Goal: Task Accomplishment & Management: Manage account settings

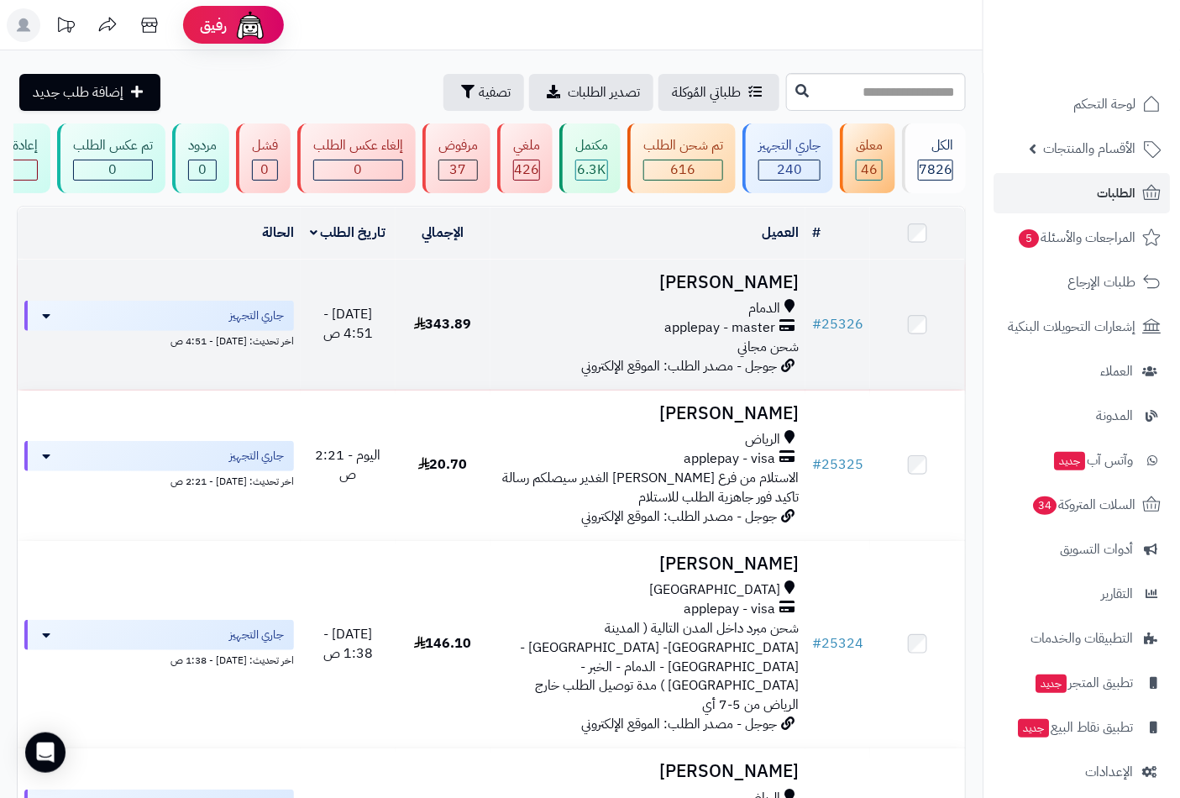
click at [753, 311] on span "الدمام" at bounding box center [764, 308] width 32 height 19
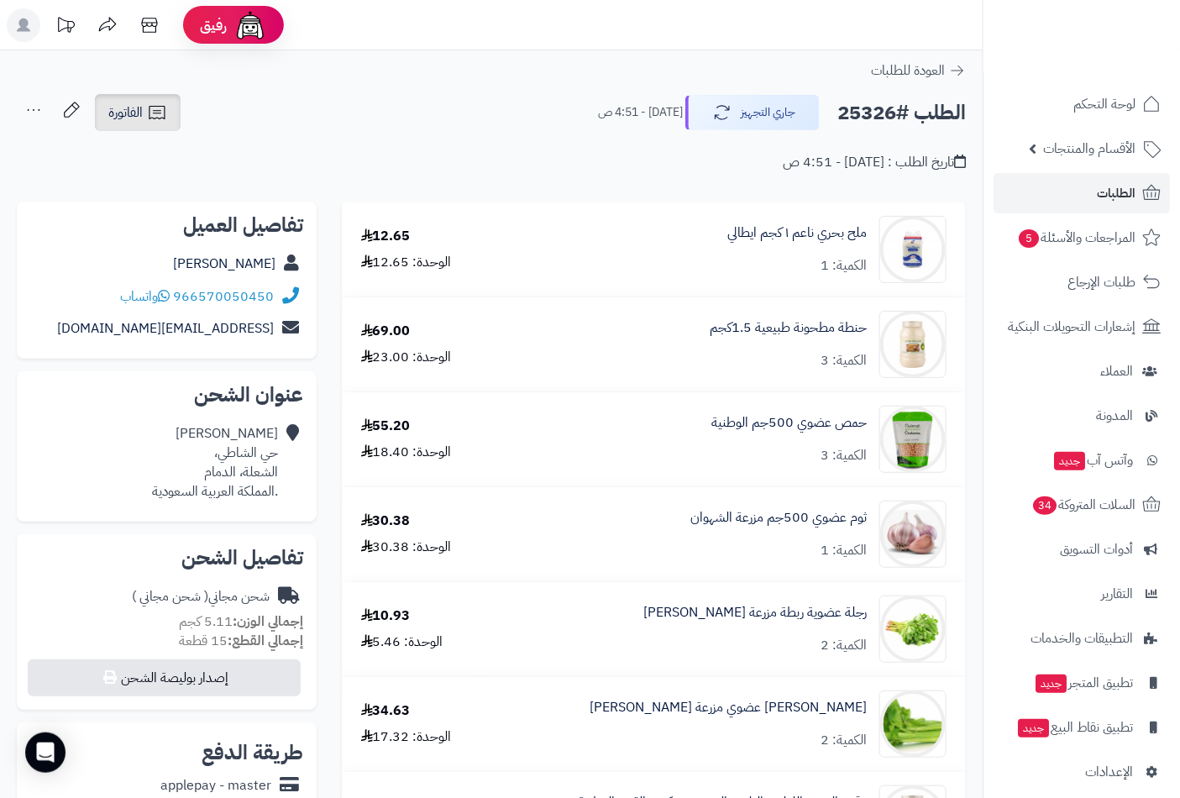
click at [137, 113] on span "الفاتورة" at bounding box center [125, 112] width 34 height 20
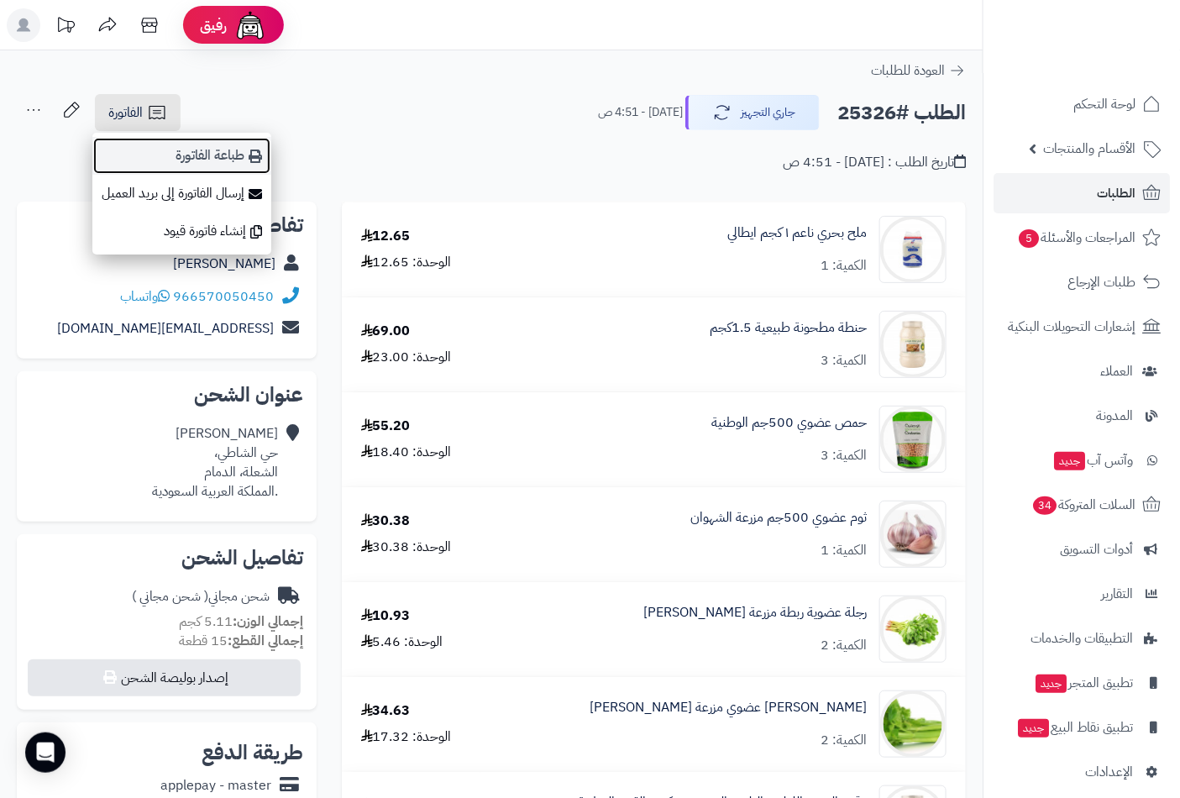
click at [219, 153] on link "طباعة الفاتورة" at bounding box center [181, 156] width 179 height 38
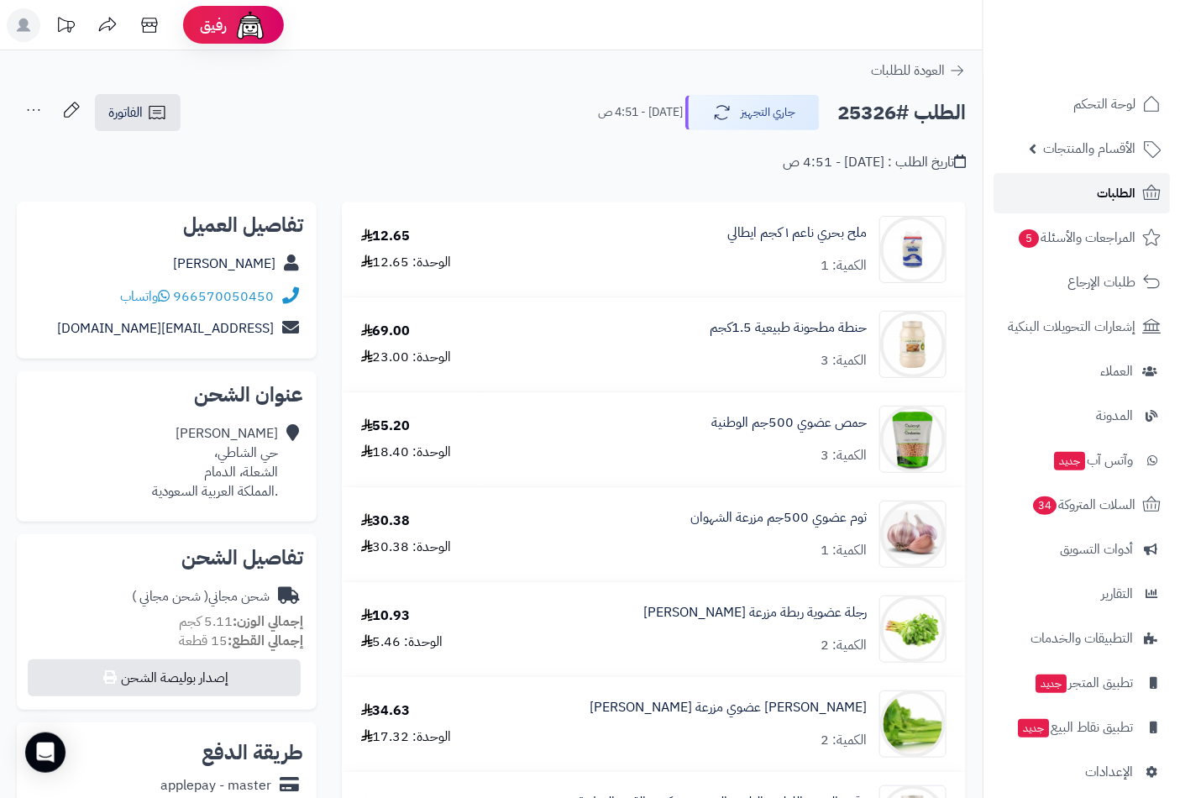
click at [1113, 188] on span "الطلبات" at bounding box center [1116, 193] width 39 height 24
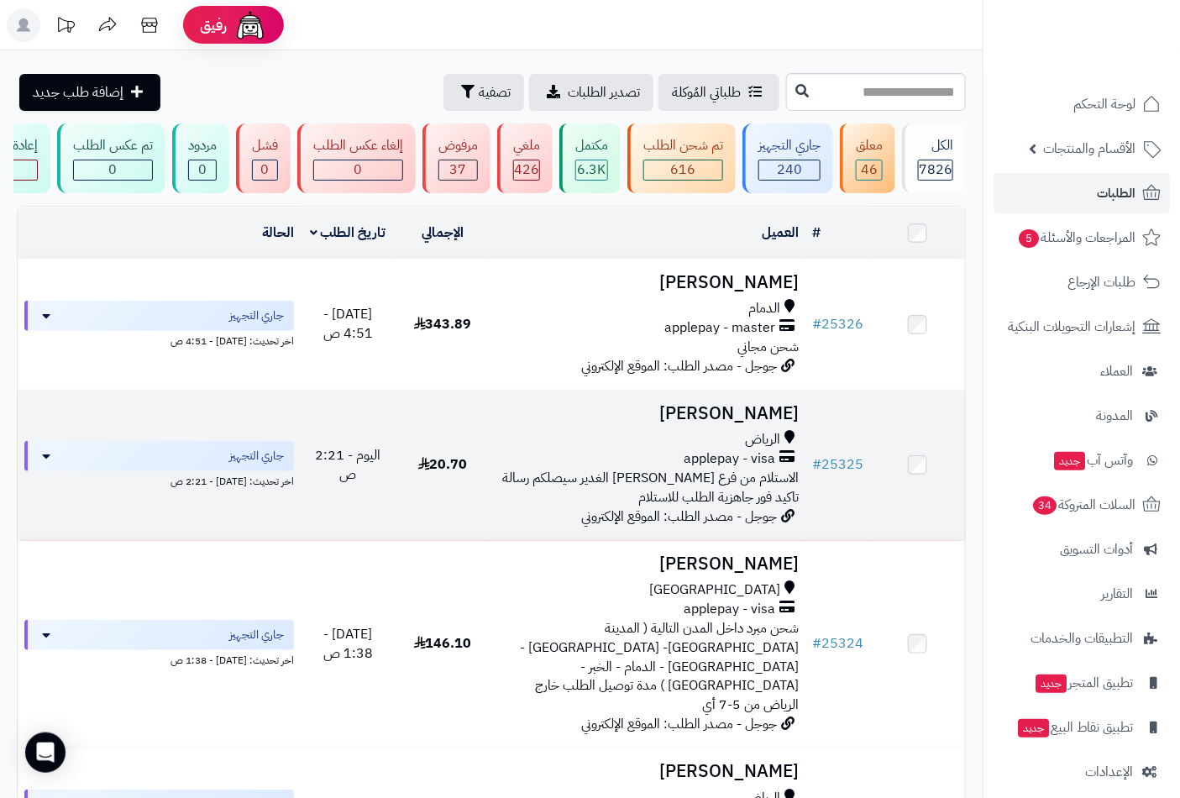
click at [729, 449] on div "الرياض" at bounding box center [648, 439] width 302 height 19
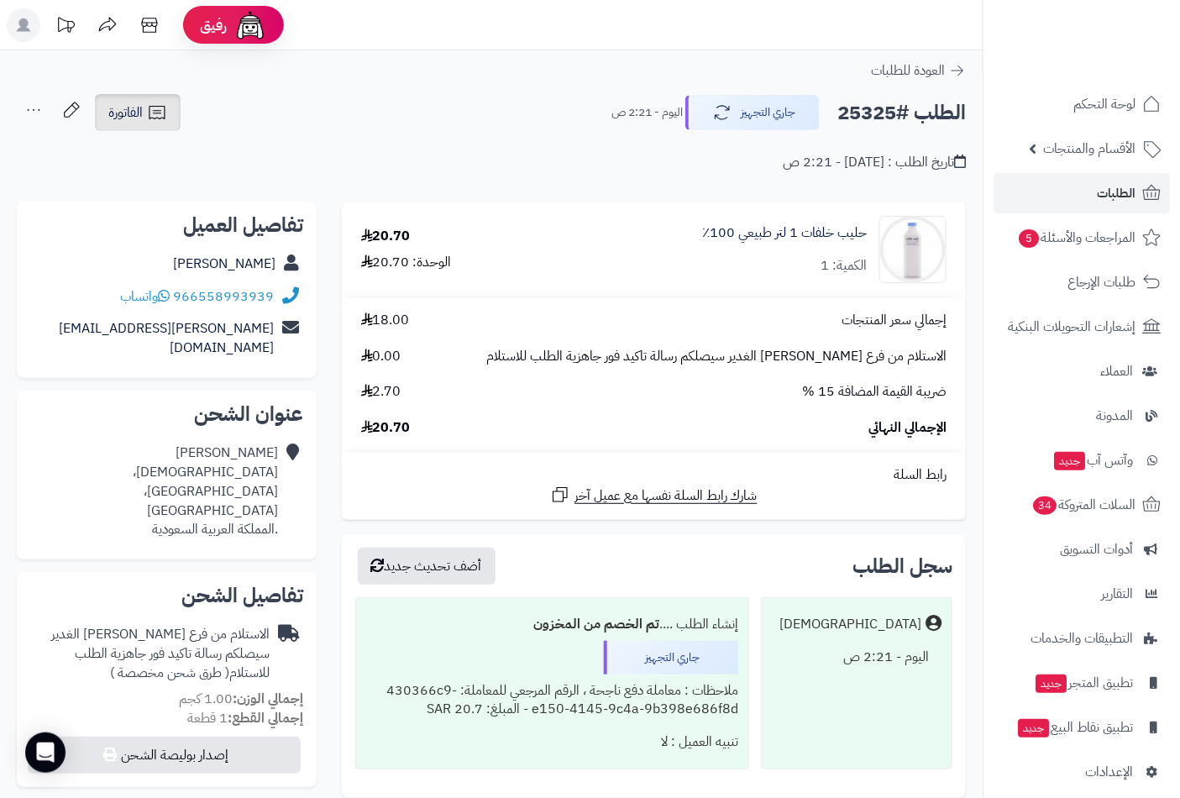
click at [136, 119] on span "الفاتورة" at bounding box center [125, 112] width 34 height 20
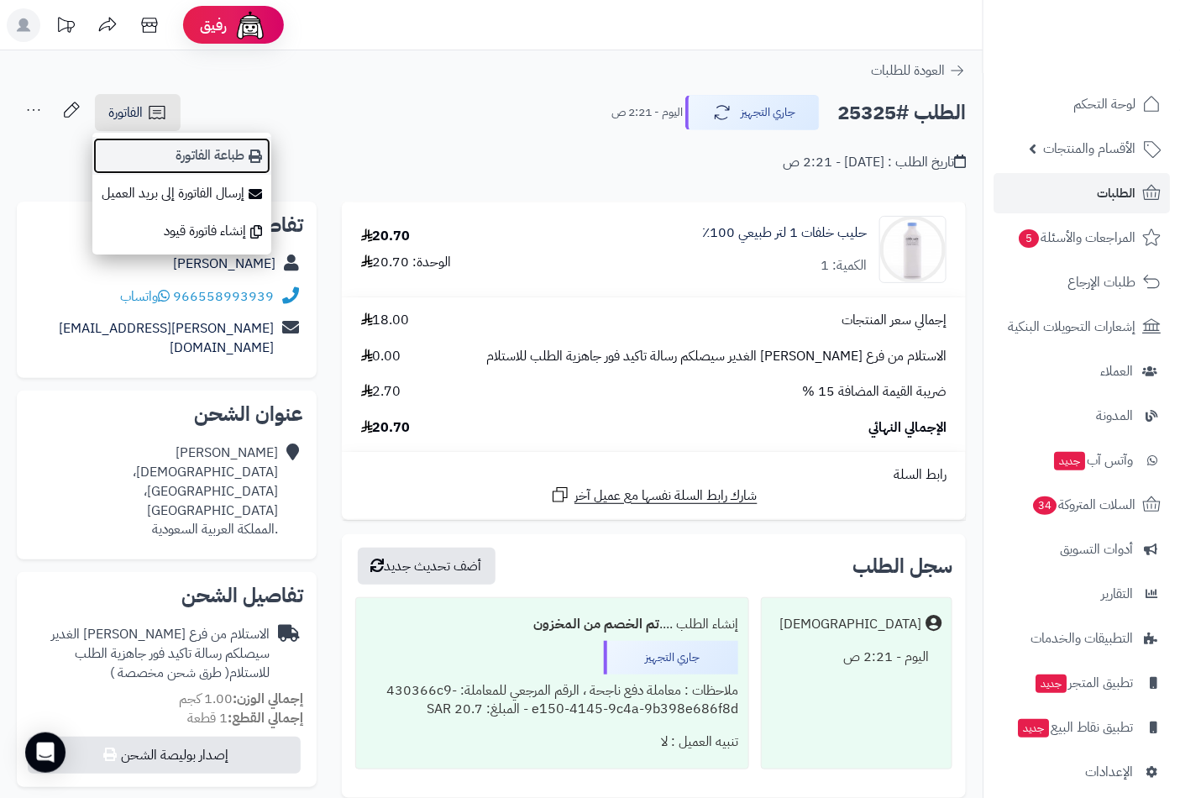
click at [213, 158] on link "طباعة الفاتورة" at bounding box center [181, 156] width 179 height 38
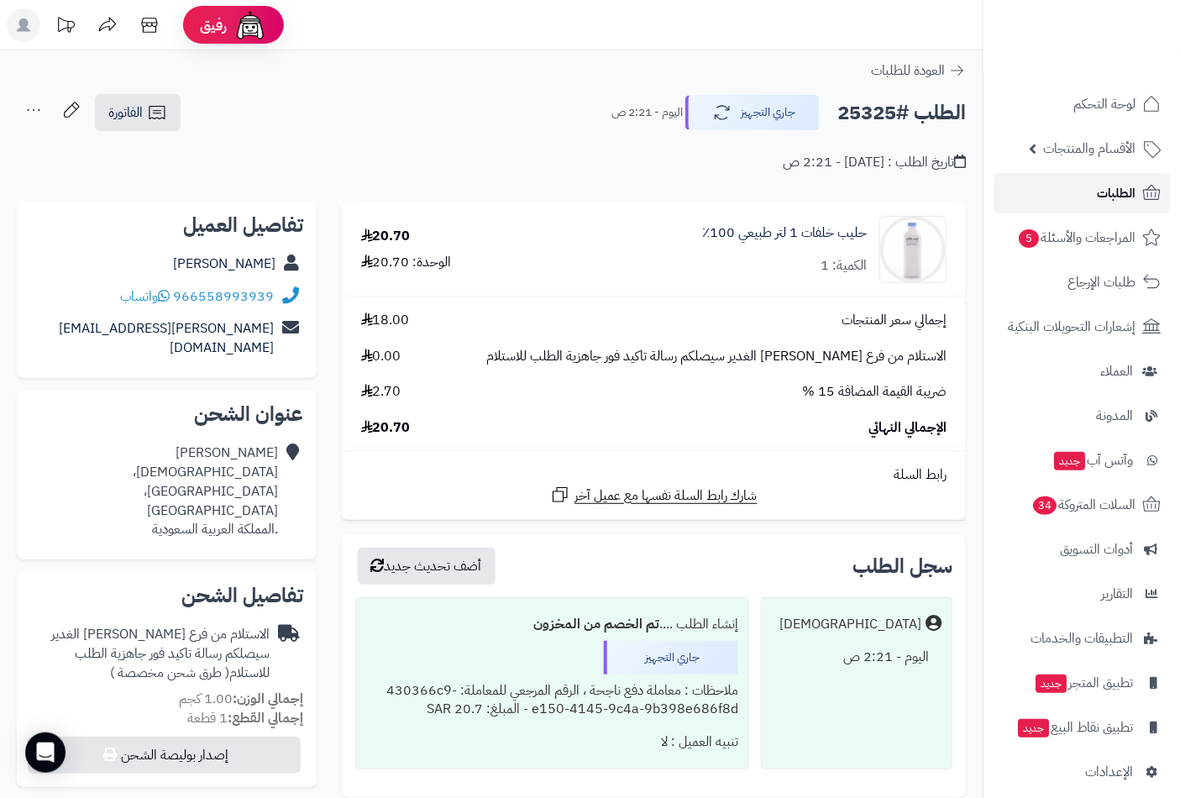
click at [1104, 181] on span "الطلبات" at bounding box center [1116, 193] width 39 height 24
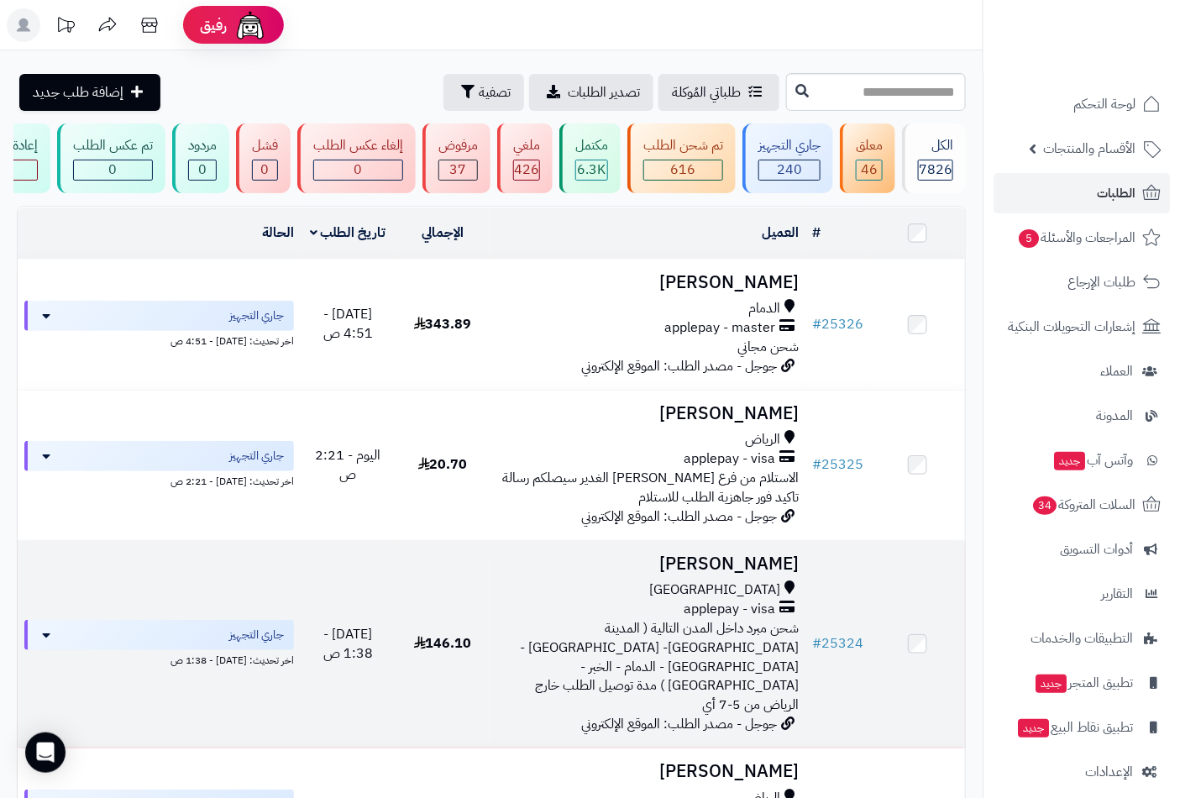
click at [734, 574] on h3 "[PERSON_NAME]" at bounding box center [648, 563] width 302 height 19
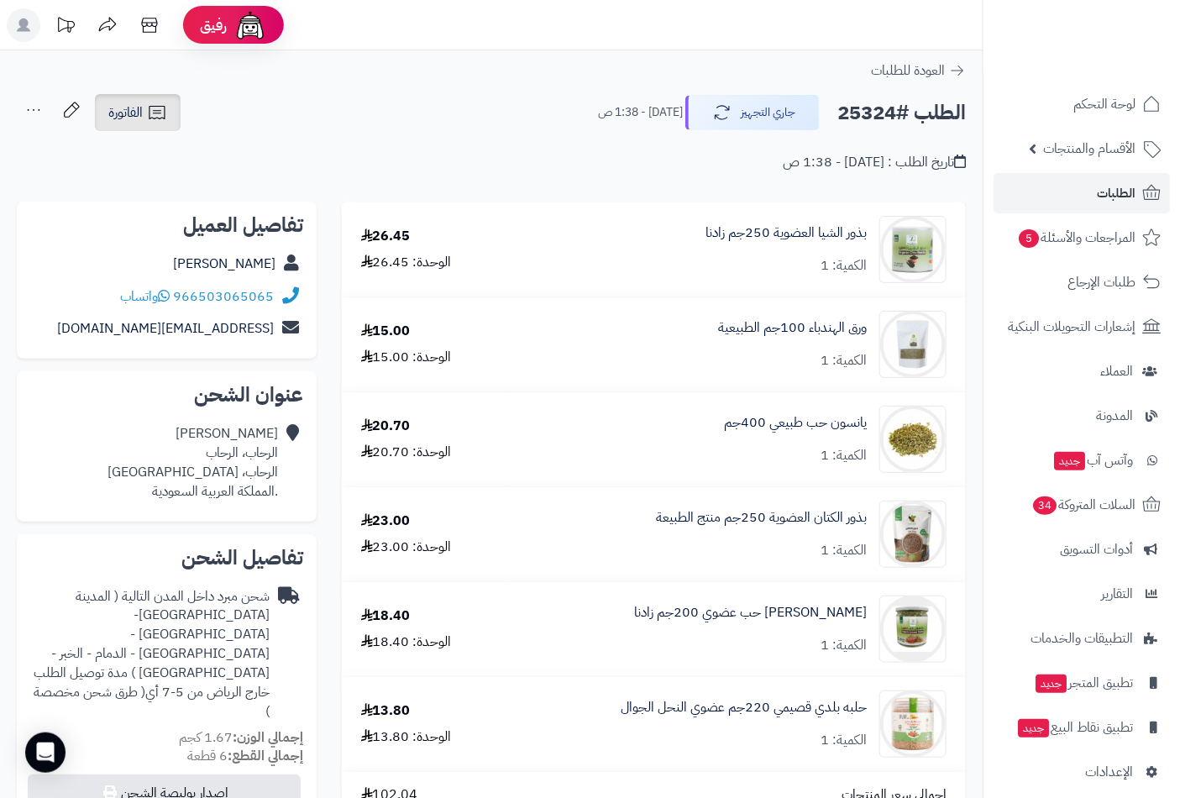
click at [149, 115] on icon at bounding box center [157, 112] width 16 height 13
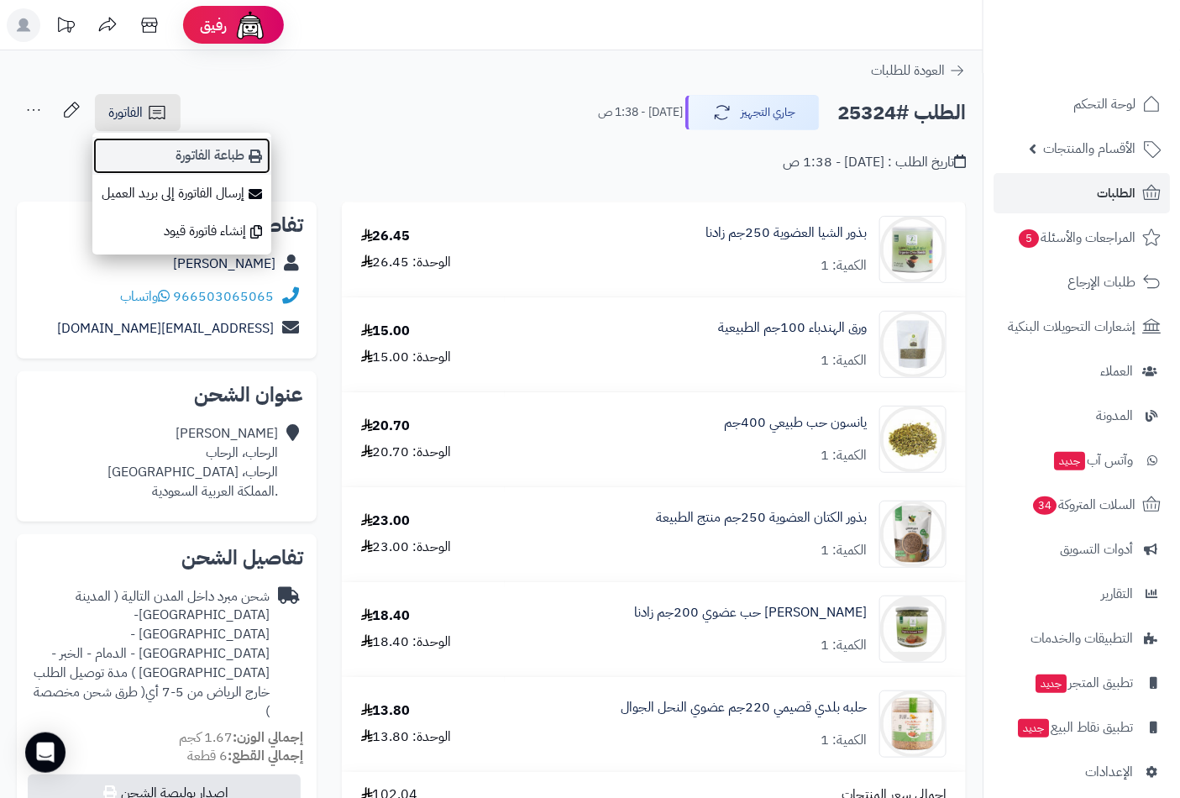
click at [212, 152] on link "طباعة الفاتورة" at bounding box center [181, 156] width 179 height 38
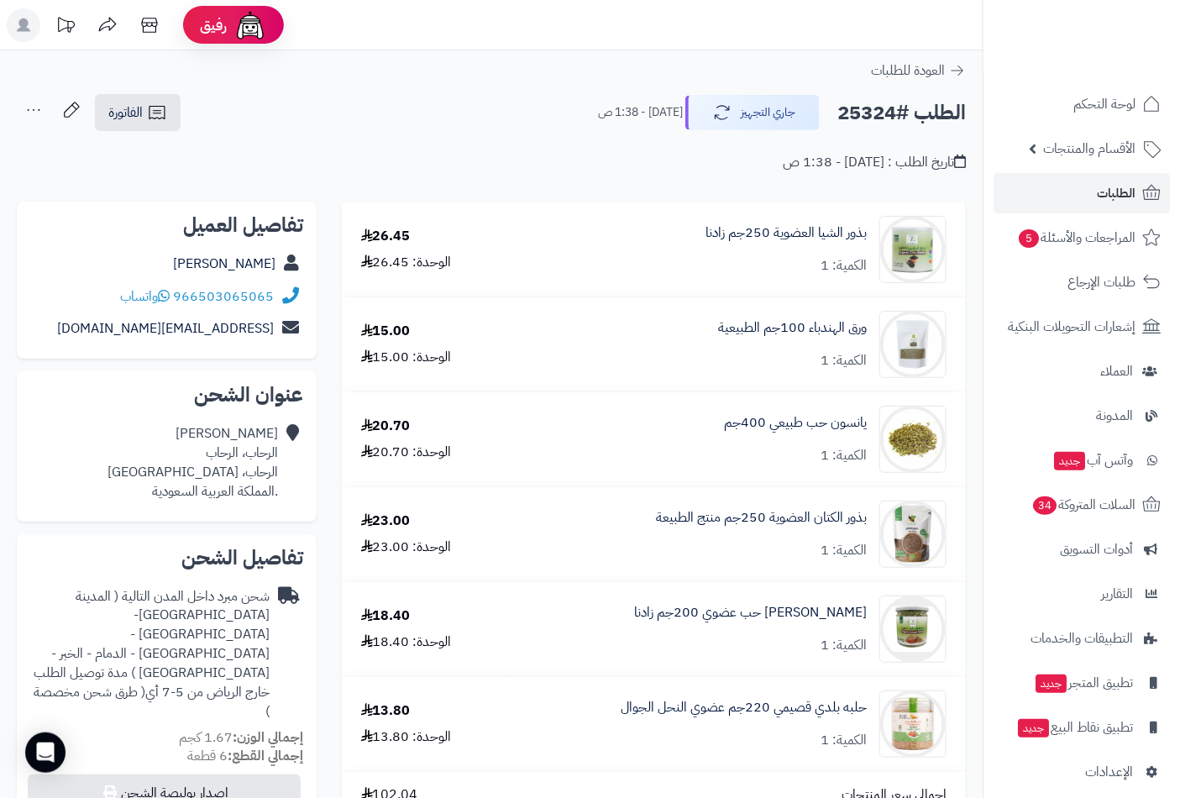
click at [199, 133] on div "تاريخ الطلب : اليوم - 1:38 ص" at bounding box center [491, 152] width 949 height 39
click at [128, 114] on span "الفاتورة" at bounding box center [125, 112] width 34 height 20
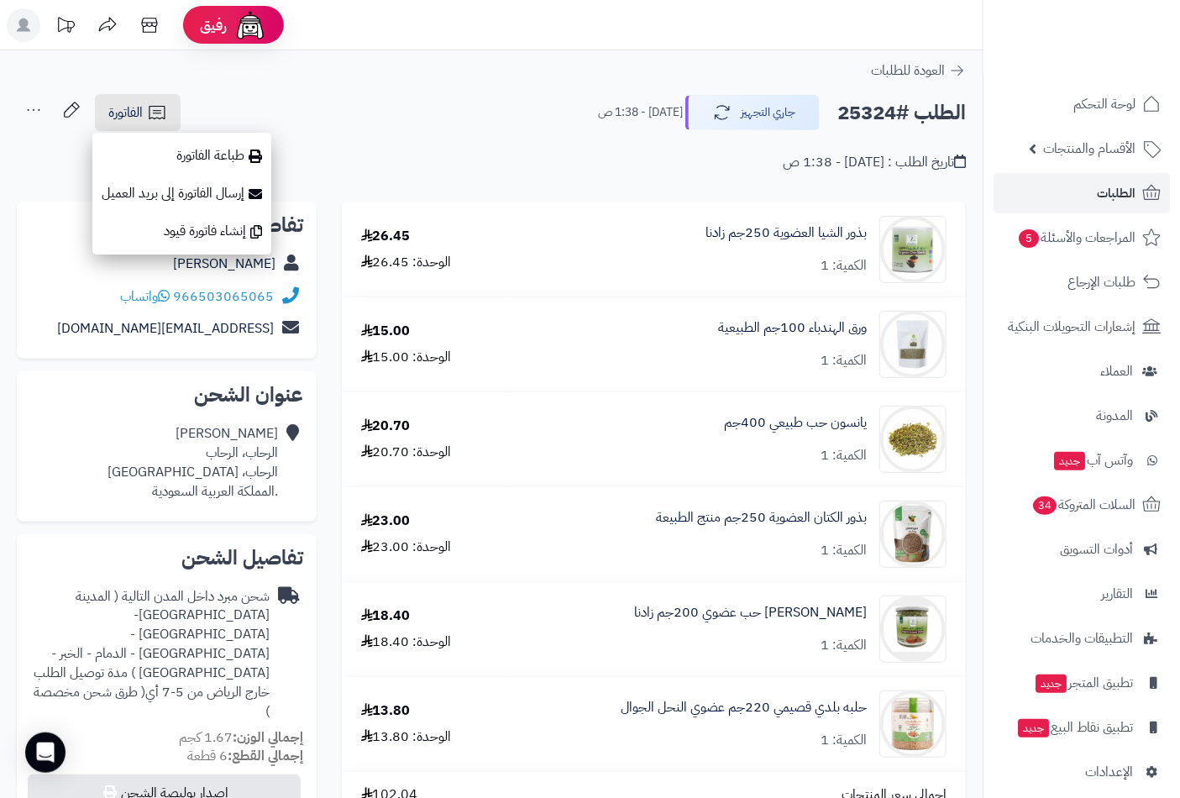
click at [31, 106] on icon at bounding box center [34, 110] width 34 height 34
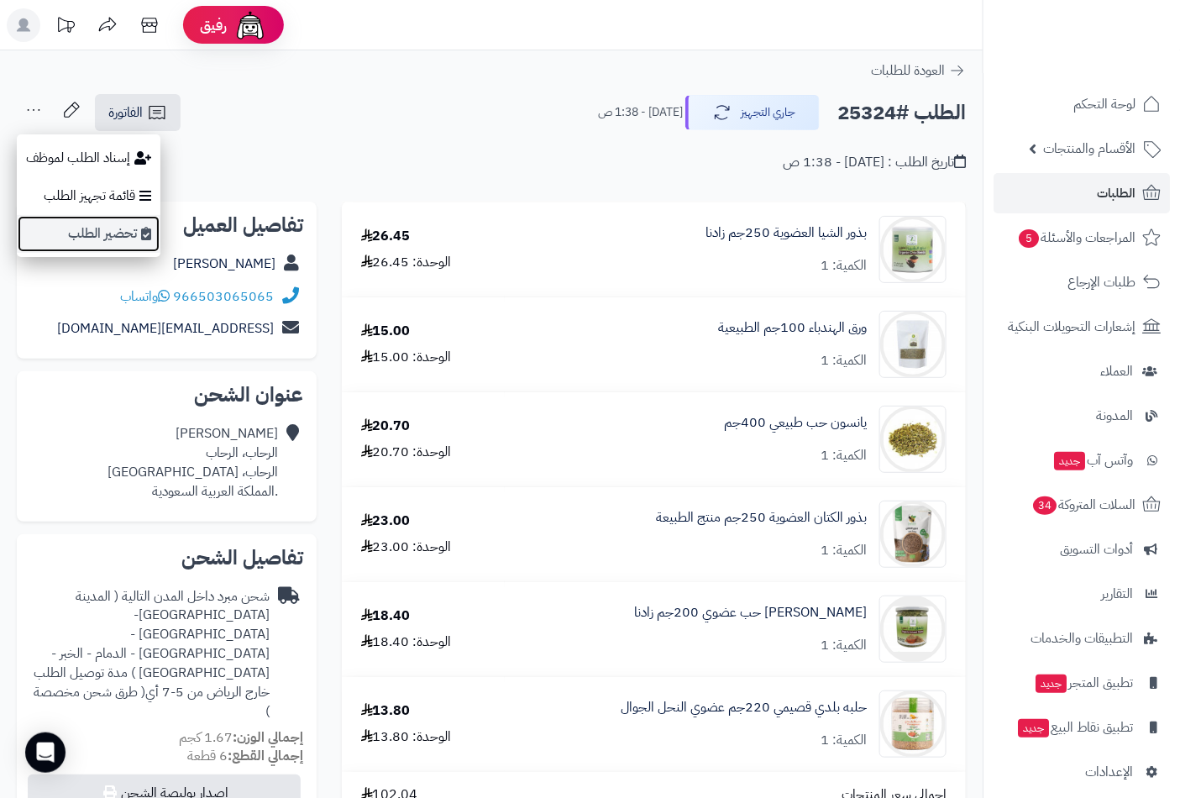
click at [103, 233] on link "تحضير الطلب" at bounding box center [89, 234] width 144 height 38
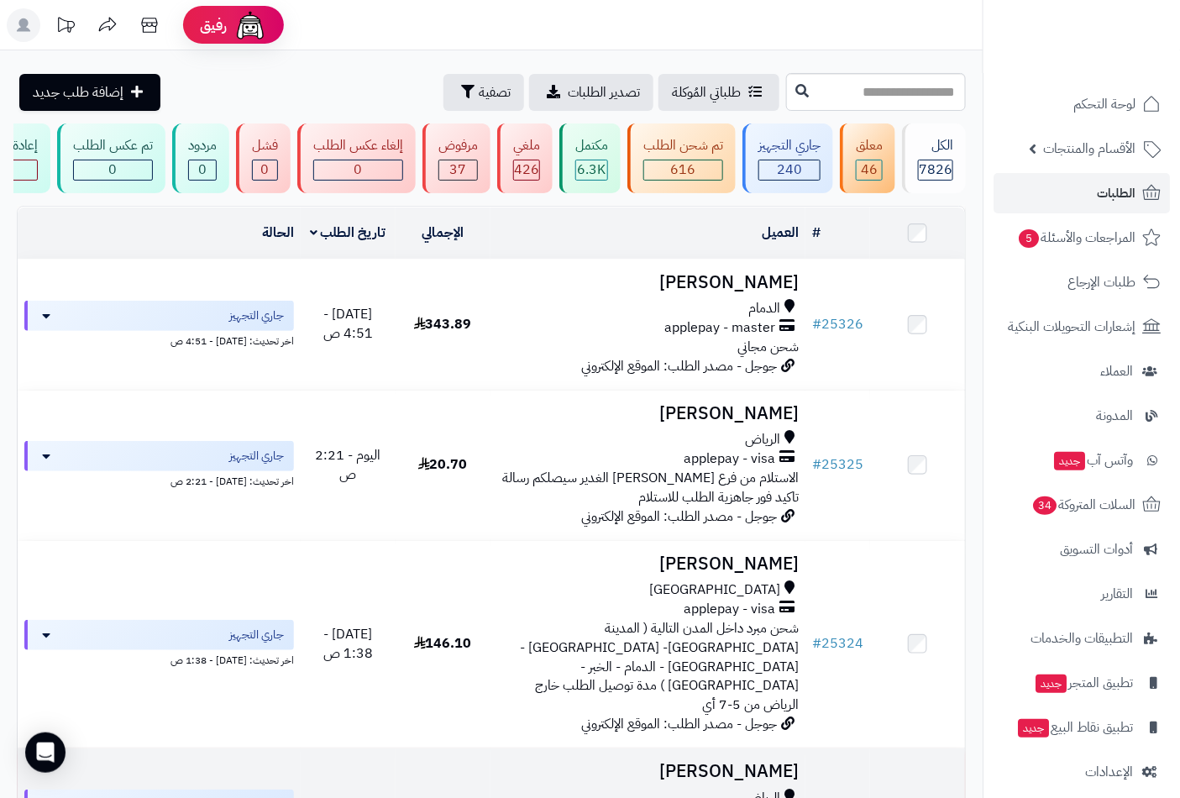
click at [734, 762] on h3 "[PERSON_NAME]" at bounding box center [648, 771] width 302 height 19
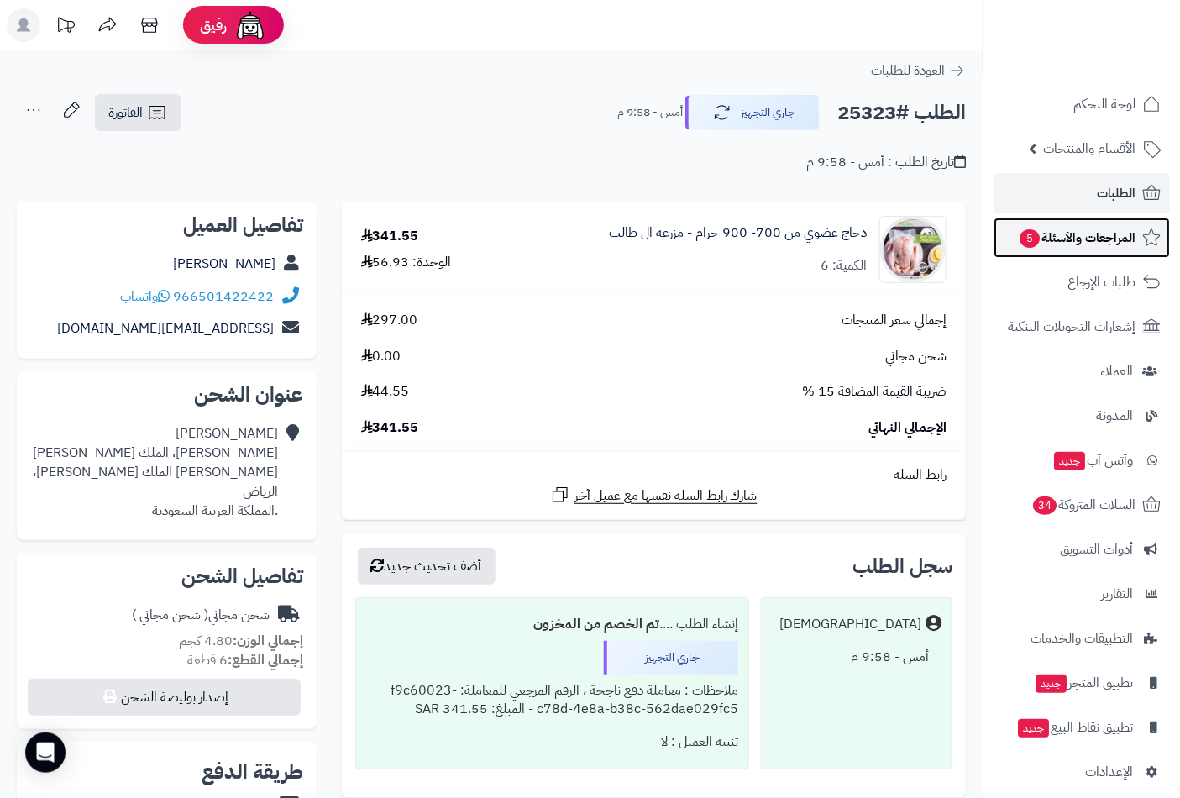
click at [1092, 239] on span "المراجعات والأسئلة 5" at bounding box center [1077, 238] width 118 height 24
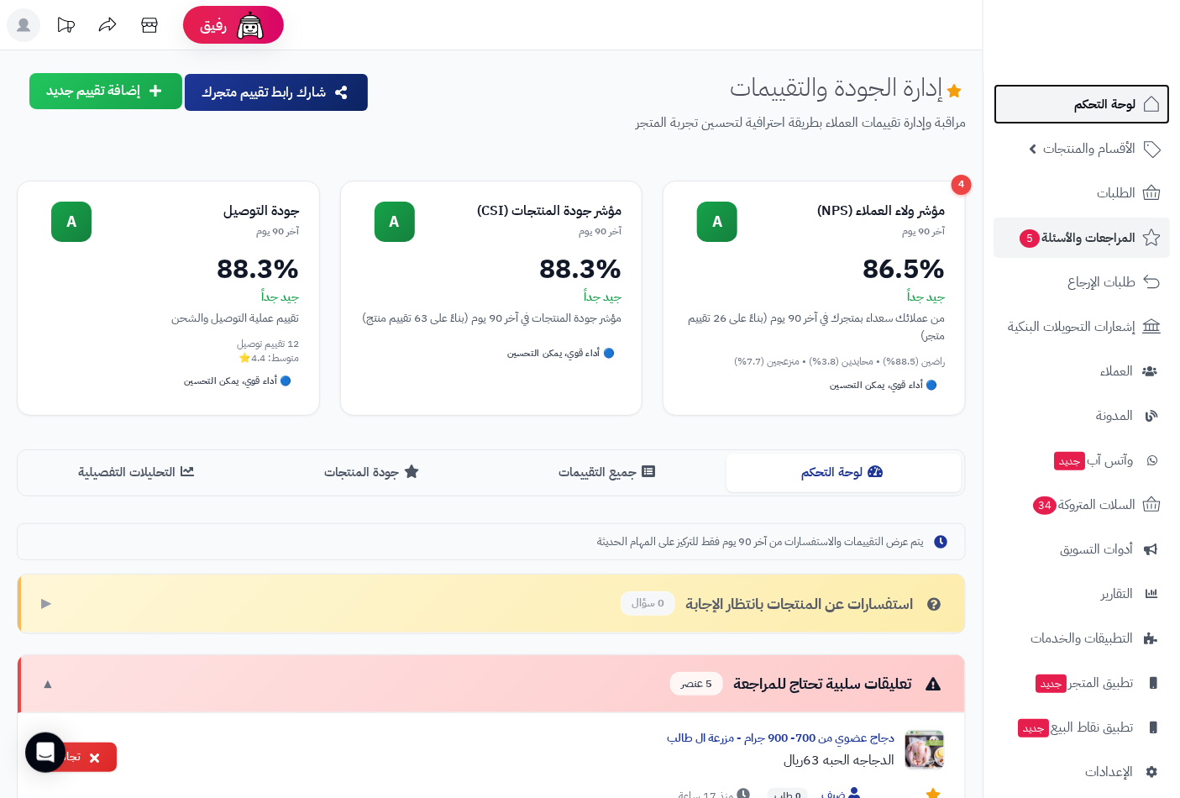
click at [1121, 102] on span "لوحة التحكم" at bounding box center [1104, 104] width 61 height 24
